Goal: Task Accomplishment & Management: Manage account settings

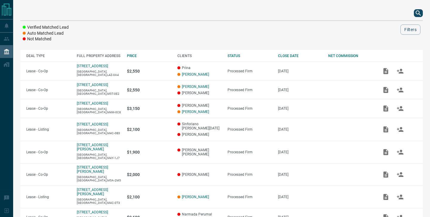
click at [415, 15] on icon "search button" at bounding box center [418, 13] width 7 height 7
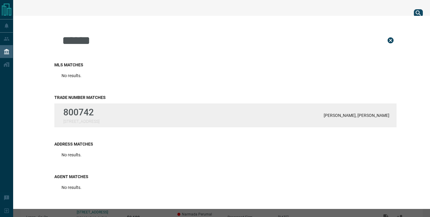
type input "******"
click at [297, 116] on div "800742 [STREET_ADDRESS][PERSON_NAME][PERSON_NAME]" at bounding box center [225, 115] width 342 height 24
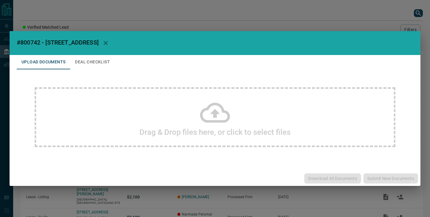
click at [344, 21] on div "#800742 - [STREET_ADDRESS] Upload Documents Deal Checklist Drag & Drop files he…" at bounding box center [215, 108] width 430 height 217
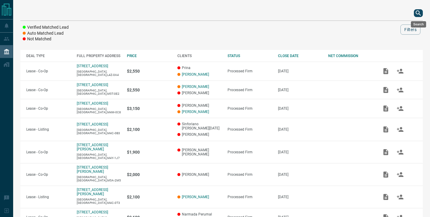
click at [416, 13] on icon "search button" at bounding box center [418, 13] width 7 height 7
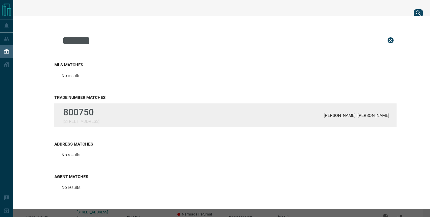
type input "******"
click at [347, 113] on div "[PERSON_NAME], [PERSON_NAME]" at bounding box center [357, 115] width 66 height 10
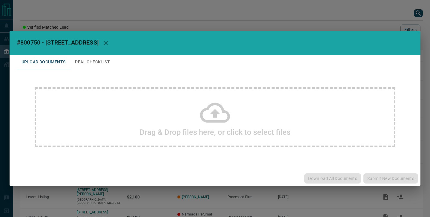
click at [402, 23] on div "#800750 - [STREET_ADDRESS] Upload Documents Deal Checklist Drag & Drop files he…" at bounding box center [215, 108] width 430 height 217
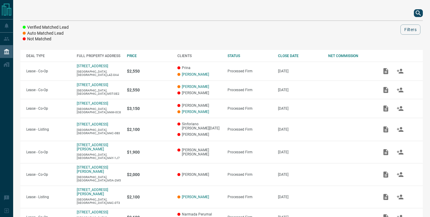
click at [419, 16] on icon "search button" at bounding box center [418, 13] width 7 height 7
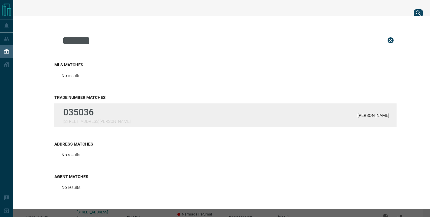
type input "******"
click at [185, 110] on div "035036 [STREET_ADDRESS][PERSON_NAME] Zykova" at bounding box center [225, 115] width 342 height 24
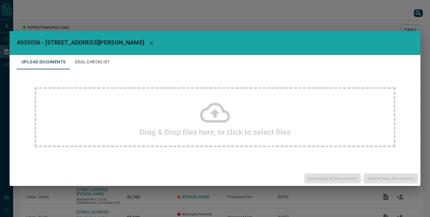
click at [411, 18] on div "#035036 - [STREET_ADDRESS][PERSON_NAME] Upload Documents Deal Checklist Drag & …" at bounding box center [215, 108] width 430 height 217
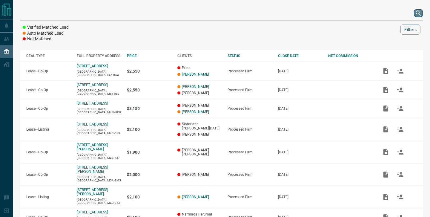
click at [417, 14] on icon "search button" at bounding box center [418, 12] width 5 height 5
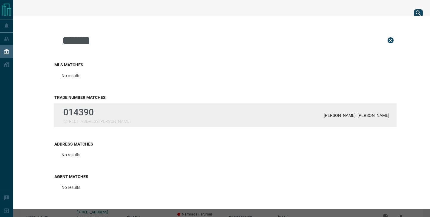
type input "******"
click at [309, 118] on div "014390 [STREET_ADDRESS][PERSON_NAME][PERSON_NAME] Smardenkas" at bounding box center [225, 115] width 342 height 24
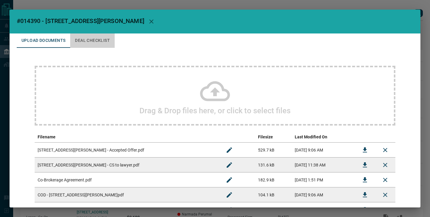
click at [108, 37] on button "Deal Checklist" at bounding box center [92, 40] width 44 height 14
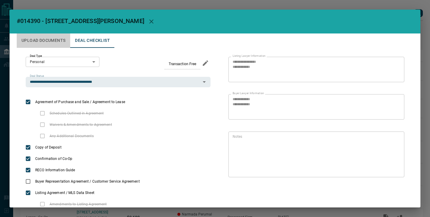
click at [70, 35] on button "Upload Documents" at bounding box center [43, 40] width 53 height 14
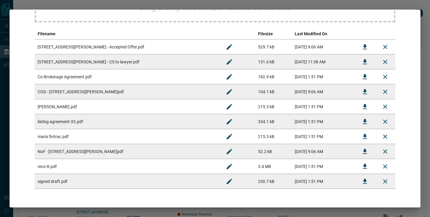
scroll to position [105, 0]
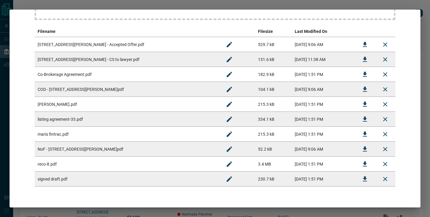
click at [362, 75] on icon "Download" at bounding box center [364, 74] width 7 height 7
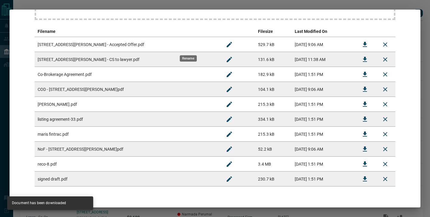
scroll to position [107, 0]
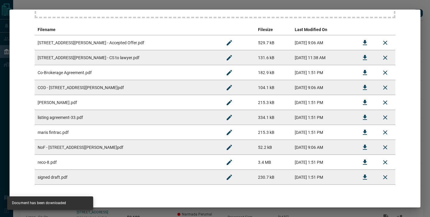
click at [179, 6] on div "#014390 - [GEOGRAPHIC_DATA][PERSON_NAME] Upload Documents Deal Checklist Drag &…" at bounding box center [215, 108] width 430 height 217
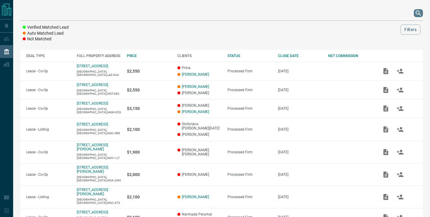
click at [417, 14] on icon "search button" at bounding box center [418, 12] width 5 height 5
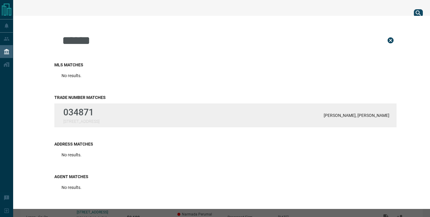
type input "******"
click at [348, 114] on p "[PERSON_NAME], [PERSON_NAME]" at bounding box center [357, 115] width 66 height 5
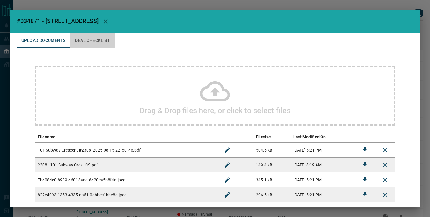
click at [106, 42] on button "Deal Checklist" at bounding box center [92, 40] width 44 height 14
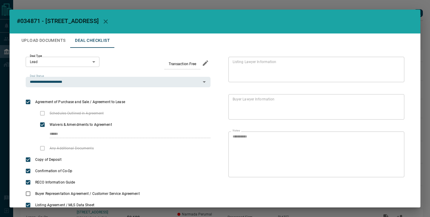
click at [55, 37] on button "Upload Documents" at bounding box center [43, 40] width 53 height 14
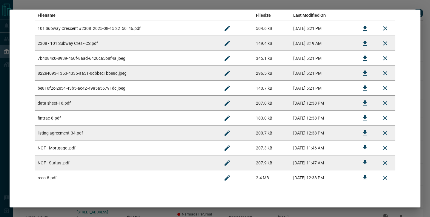
scroll to position [116, 0]
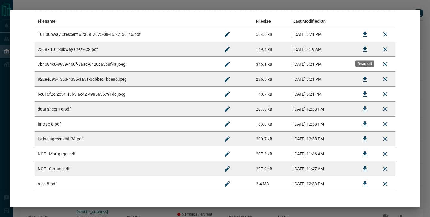
click at [368, 51] on icon "Download" at bounding box center [364, 49] width 7 height 7
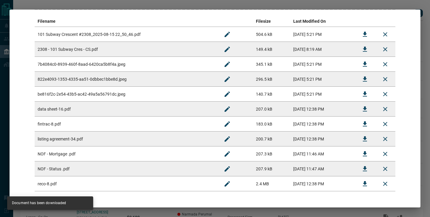
click at [414, 1] on div "#034871 - [GEOGRAPHIC_DATA],2308 Upload Documents Deal Checklist Drag & Drop fi…" at bounding box center [215, 108] width 430 height 217
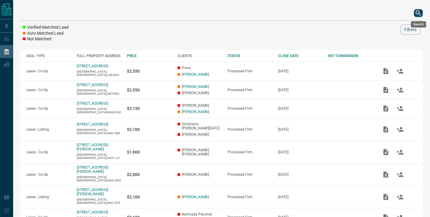
click at [419, 13] on icon "search button" at bounding box center [418, 12] width 5 height 5
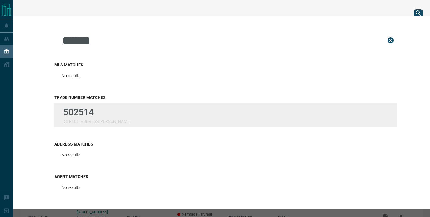
type input "******"
click at [194, 111] on div "502514 [STREET_ADDRESS][PERSON_NAME]" at bounding box center [225, 115] width 342 height 24
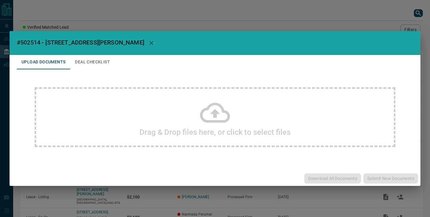
click at [409, 17] on div "#502514 - 72 [PERSON_NAME] St Upload Documents Deal Checklist Drag & Drop files…" at bounding box center [215, 108] width 430 height 217
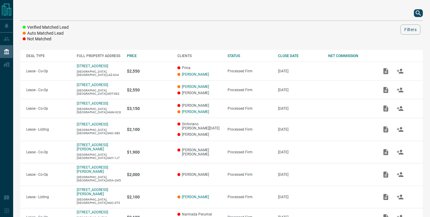
click at [419, 15] on icon "search button" at bounding box center [418, 13] width 7 height 7
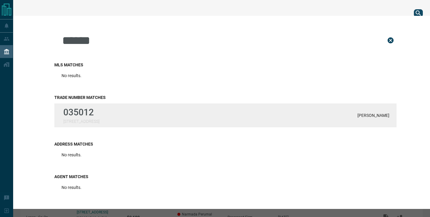
type input "******"
click at [206, 122] on div "035012 [STREET_ADDRESS][PERSON_NAME]" at bounding box center [225, 115] width 342 height 24
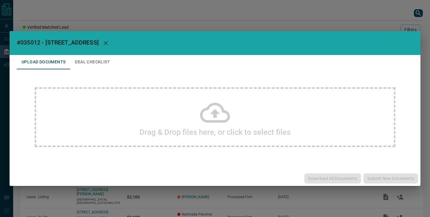
click at [393, 9] on div "#035012 - [STREET_ADDRESS],506 Upload Documents Deal Checklist Drag & Drop file…" at bounding box center [215, 108] width 430 height 217
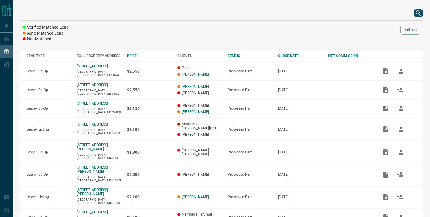
click at [418, 12] on icon "search button" at bounding box center [418, 13] width 7 height 7
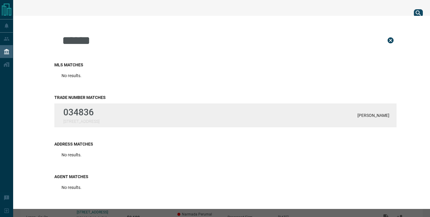
type input "******"
click at [177, 108] on div "034836 [STREET_ADDRESS][PERSON_NAME]" at bounding box center [225, 115] width 342 height 24
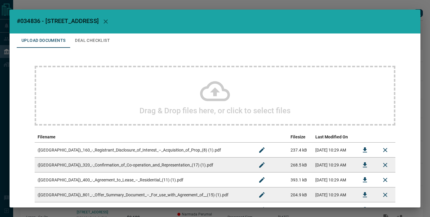
click at [107, 44] on button "Deal Checklist" at bounding box center [92, 40] width 44 height 14
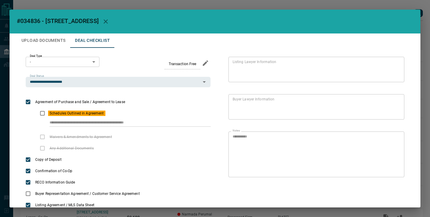
click at [62, 32] on h2 "#034836 - [STREET_ADDRESS]" at bounding box center [215, 22] width 411 height 24
click at [62, 38] on button "Upload Documents" at bounding box center [43, 40] width 53 height 14
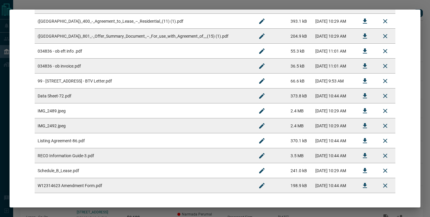
scroll to position [160, 0]
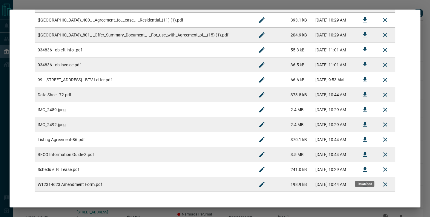
click at [362, 169] on icon "Download" at bounding box center [364, 169] width 7 height 7
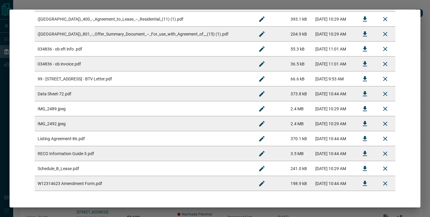
scroll to position [159, 0]
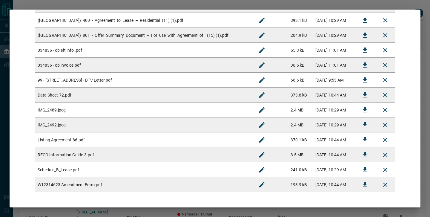
click at [363, 181] on icon "Download" at bounding box center [364, 184] width 7 height 7
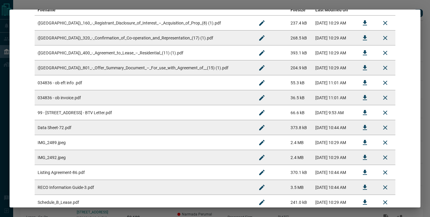
scroll to position [0, 0]
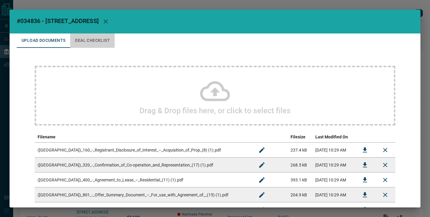
click at [102, 44] on button "Deal Checklist" at bounding box center [92, 40] width 44 height 14
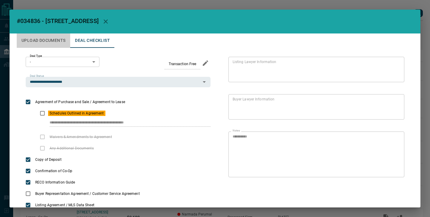
click at [64, 42] on button "Upload Documents" at bounding box center [43, 40] width 53 height 14
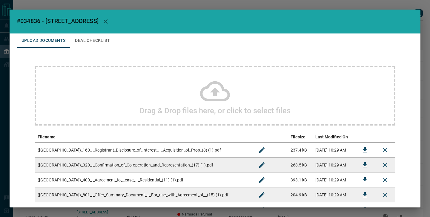
click at [99, 35] on button "Deal Checklist" at bounding box center [92, 40] width 44 height 14
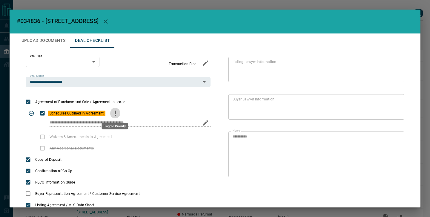
click at [117, 111] on icon "priority" at bounding box center [115, 113] width 7 height 7
click at [207, 125] on icon "edit" at bounding box center [205, 122] width 7 height 7
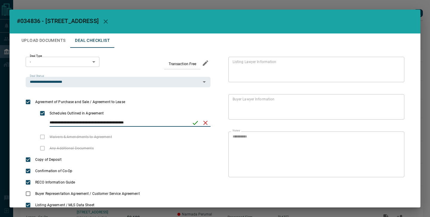
drag, startPoint x: 179, startPoint y: 121, endPoint x: 1, endPoint y: 84, distance: 180.9
click at [1, 84] on div "**********" at bounding box center [215, 108] width 430 height 217
type input "*"
click at [198, 122] on icon "save" at bounding box center [195, 122] width 7 height 7
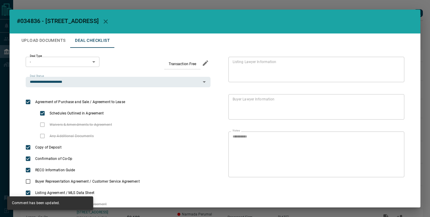
click at [59, 46] on button "Upload Documents" at bounding box center [43, 40] width 53 height 14
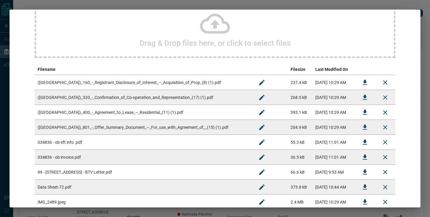
scroll to position [74, 0]
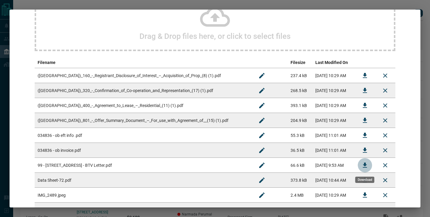
click at [364, 163] on icon "Download" at bounding box center [365, 164] width 4 height 5
click at [364, 150] on icon "Download" at bounding box center [365, 150] width 4 height 5
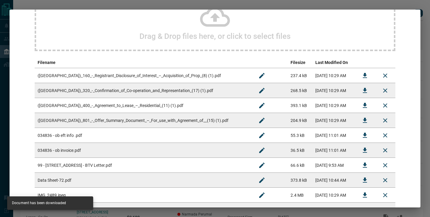
click at [342, 5] on div "#034836 - [STREET_ADDRESS] Upload Documents Deal Checklist Drag & Drop files he…" at bounding box center [215, 108] width 430 height 217
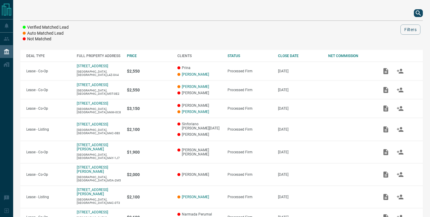
scroll to position [0, 0]
